Goal: Navigation & Orientation: Understand site structure

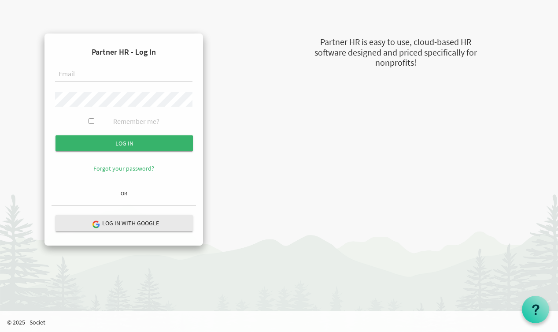
click at [90, 82] on div at bounding box center [123, 77] width 137 height 21
click at [85, 73] on input "text" at bounding box center [123, 74] width 137 height 15
type input "sroxas@dignityinwork.org"
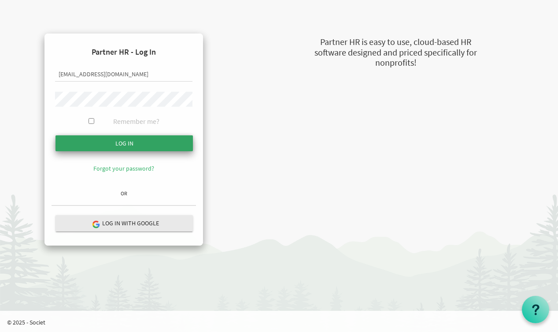
click at [125, 139] on input "submit" at bounding box center [124, 143] width 137 height 16
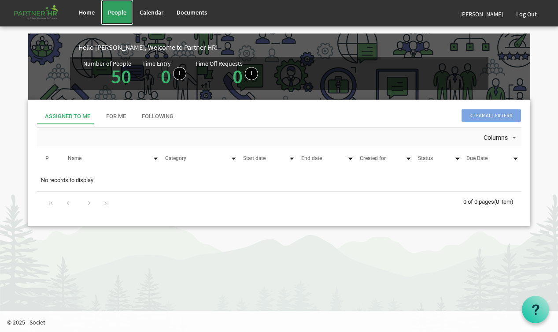
click at [126, 20] on link "People" at bounding box center [117, 12] width 32 height 25
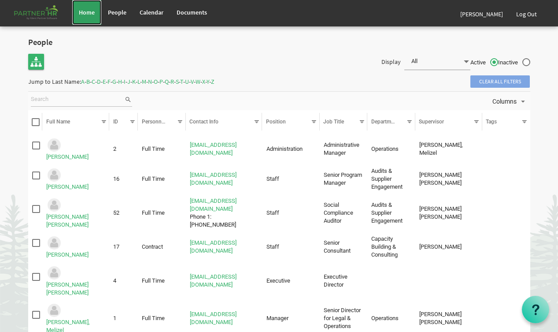
click at [97, 11] on link "Home" at bounding box center [86, 12] width 29 height 25
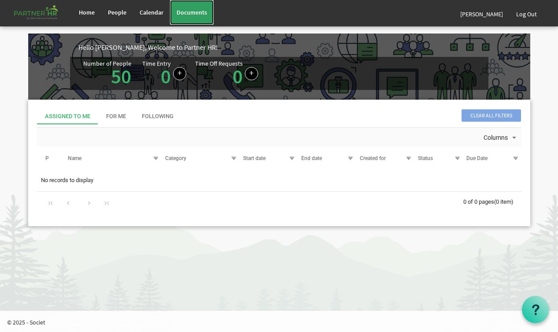
click at [180, 16] on link "Documents" at bounding box center [192, 12] width 44 height 25
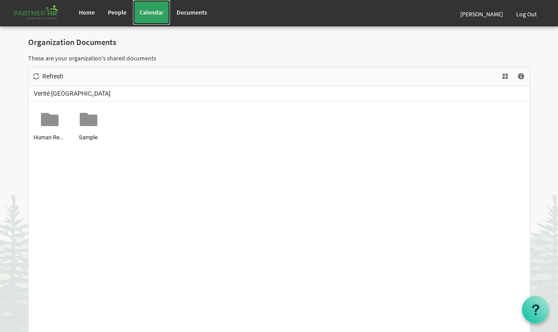
click at [162, 15] on span "Calendar" at bounding box center [152, 12] width 24 height 8
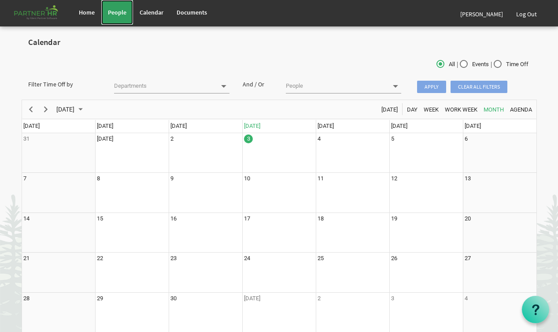
click at [124, 16] on span "People" at bounding box center [117, 12] width 19 height 8
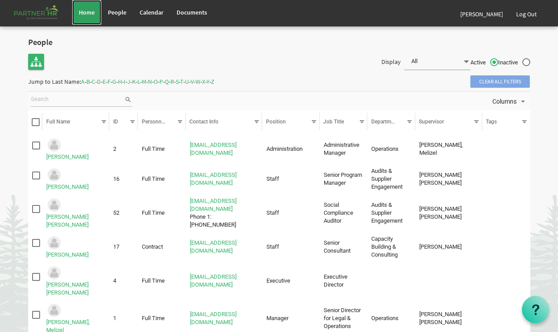
click at [95, 15] on link "Home" at bounding box center [86, 12] width 29 height 25
